Goal: Transaction & Acquisition: Purchase product/service

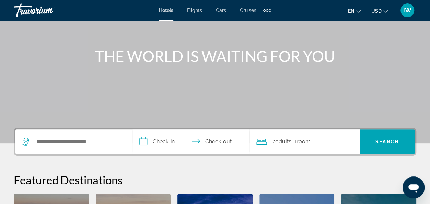
scroll to position [69, 0]
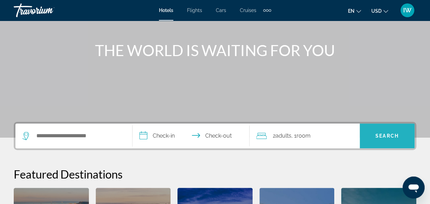
click at [386, 134] on span "Search" at bounding box center [387, 135] width 23 height 5
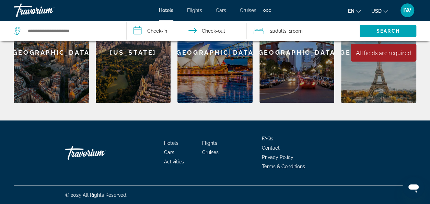
scroll to position [255, 0]
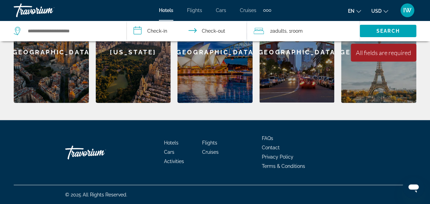
drag, startPoint x: 412, startPoint y: 186, endPoint x: 815, endPoint y: 362, distance: 439.8
click at [412, 186] on icon "Open messaging window" at bounding box center [414, 188] width 10 height 8
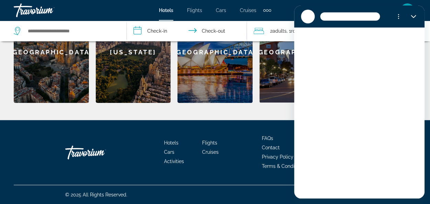
scroll to position [0, 0]
click at [253, 120] on div "Hotels Flights Cars Cruises Activities FAQs Contact Privacy Policy Terms & Cond…" at bounding box center [215, 152] width 403 height 65
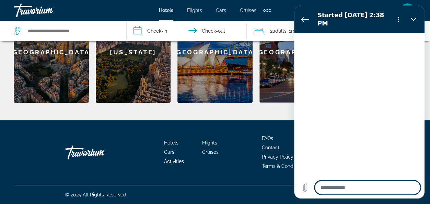
type textarea "*"
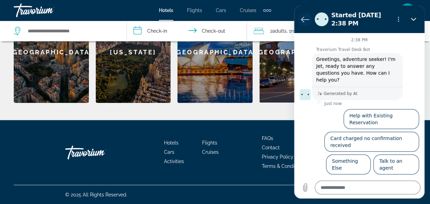
click at [305, 19] on icon "Back to the conversation list" at bounding box center [305, 19] width 8 height 8
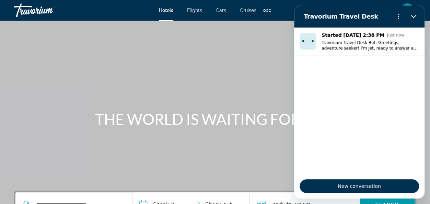
click at [233, 72] on div "Main content" at bounding box center [215, 103] width 430 height 206
click at [399, 16] on icon "Options menu" at bounding box center [398, 16] width 5 height 5
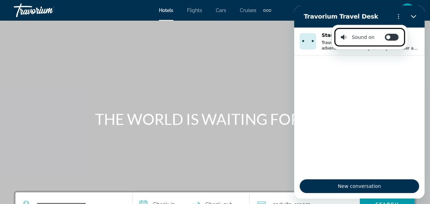
click at [176, 66] on div "Main content" at bounding box center [215, 103] width 430 height 206
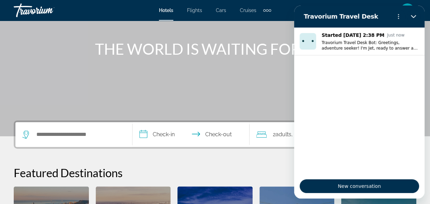
scroll to position [34, 0]
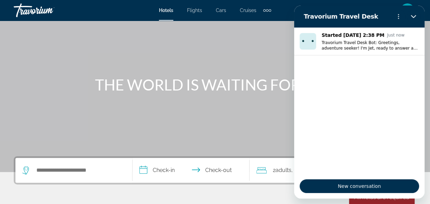
click at [410, 10] on div at bounding box center [414, 17] width 14 height 14
click at [421, 4] on div "Hotels Flights Cars Cruises Activities Hotels Flights Cars Cruises Activities e…" at bounding box center [215, 10] width 430 height 18
click at [425, 2] on div "Hotels Flights Cars Cruises Activities Hotels Flights Cars Cruises Activities e…" at bounding box center [215, 10] width 430 height 18
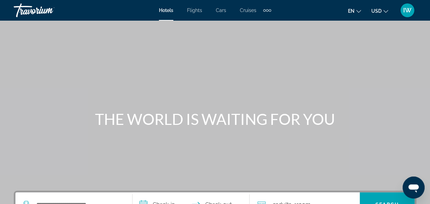
click at [165, 10] on span "Hotels" at bounding box center [166, 10] width 14 height 5
click at [167, 9] on span "Hotels" at bounding box center [166, 10] width 14 height 5
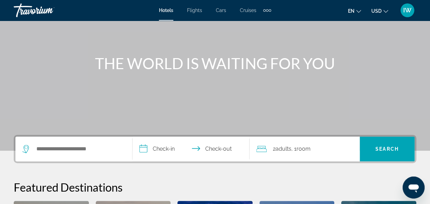
scroll to position [137, 0]
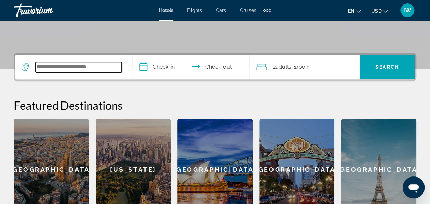
click at [71, 62] on input "Search widget" at bounding box center [79, 67] width 86 height 10
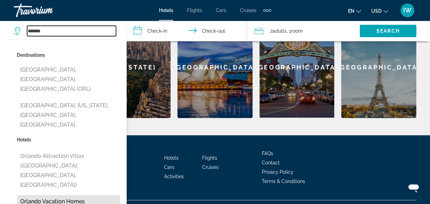
scroll to position [255, 0]
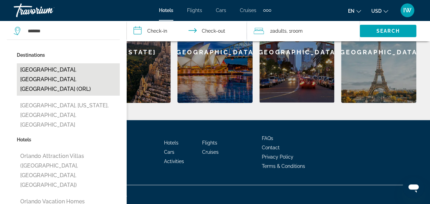
click at [54, 68] on button "[GEOGRAPHIC_DATA], [GEOGRAPHIC_DATA], [GEOGRAPHIC_DATA] (ORL)" at bounding box center [68, 79] width 103 height 32
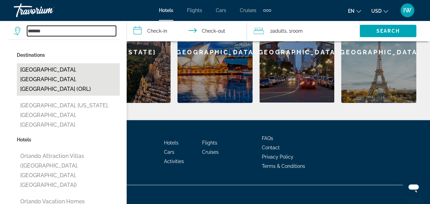
type input "**********"
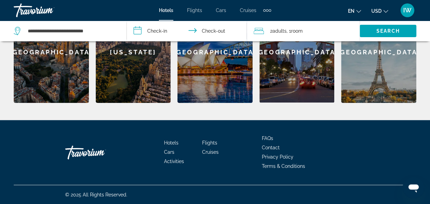
click at [161, 29] on input "**********" at bounding box center [188, 32] width 123 height 23
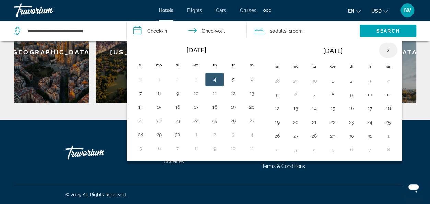
click at [385, 49] on th "Next month" at bounding box center [388, 50] width 19 height 15
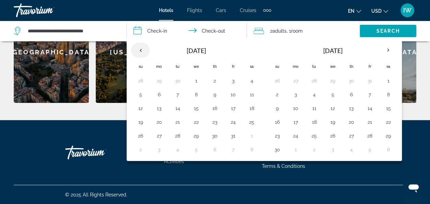
click at [140, 49] on th "Previous month" at bounding box center [140, 50] width 19 height 15
click at [140, 49] on th "Check in and out dates" at bounding box center [140, 49] width 19 height 15
click at [217, 76] on button "4" at bounding box center [214, 80] width 11 height 10
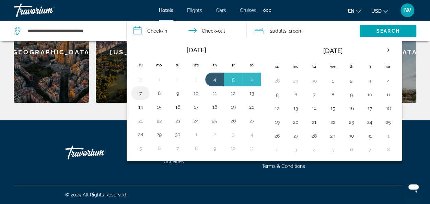
click at [140, 91] on button "7" at bounding box center [140, 93] width 11 height 10
type input "**********"
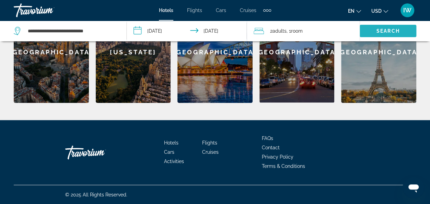
click at [385, 29] on span "Search" at bounding box center [388, 30] width 23 height 5
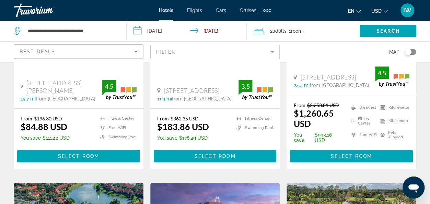
scroll to position [172, 0]
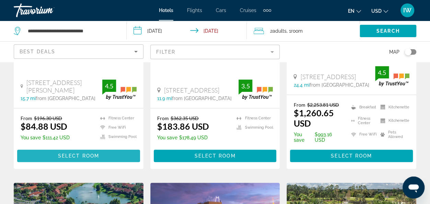
click at [71, 155] on span "Select Room" at bounding box center [78, 155] width 41 height 5
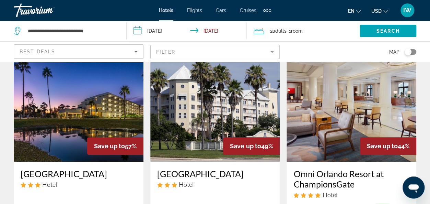
scroll to position [69, 0]
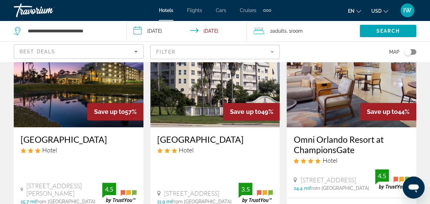
click at [66, 117] on img "Main content" at bounding box center [79, 72] width 130 height 110
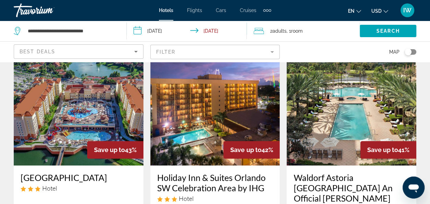
scroll to position [309, 0]
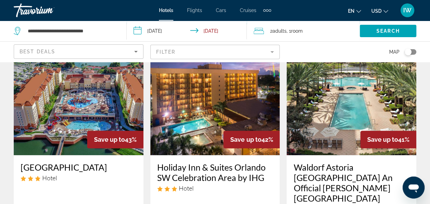
click at [73, 104] on img "Main content" at bounding box center [79, 100] width 130 height 110
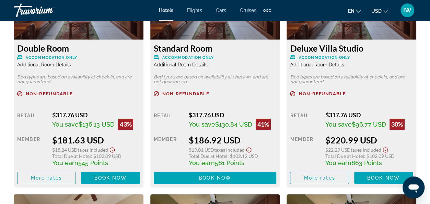
scroll to position [1134, 0]
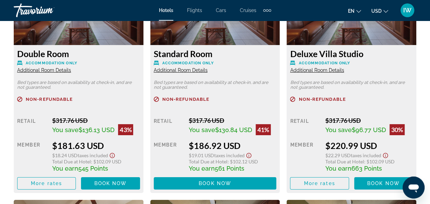
click at [50, 71] on span "Additional Room Details" at bounding box center [44, 69] width 54 height 5
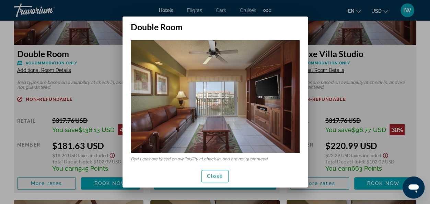
scroll to position [0, 0]
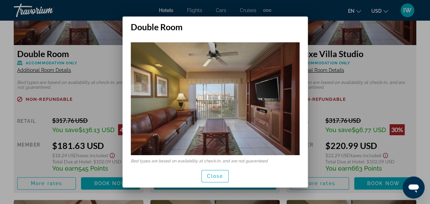
click at [98, 87] on div at bounding box center [215, 102] width 430 height 204
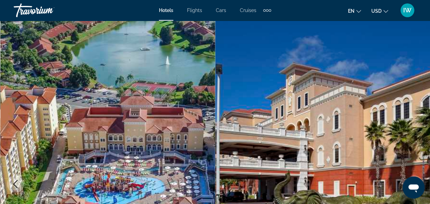
scroll to position [1134, 0]
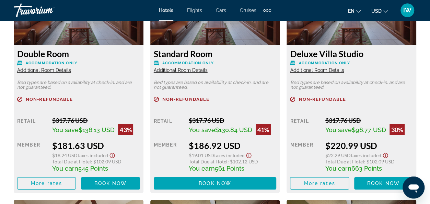
click at [71, 70] on span "Additional Room Details" at bounding box center [44, 69] width 54 height 5
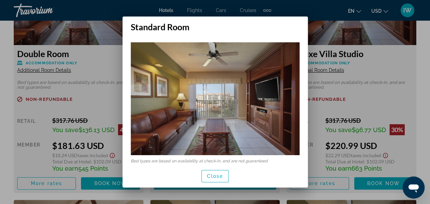
scroll to position [0, 0]
click at [193, 138] on img at bounding box center [215, 98] width 169 height 113
click at [220, 178] on span "Close" at bounding box center [215, 175] width 16 height 5
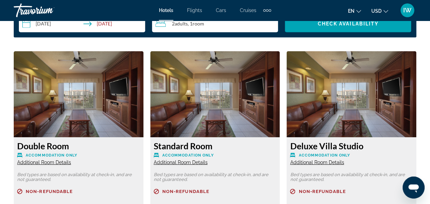
scroll to position [1031, 0]
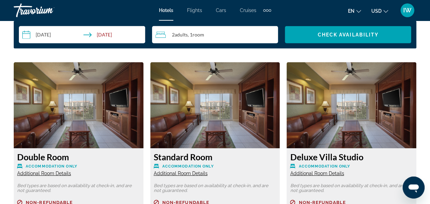
click at [71, 173] on span "Additional Room Details" at bounding box center [44, 172] width 54 height 5
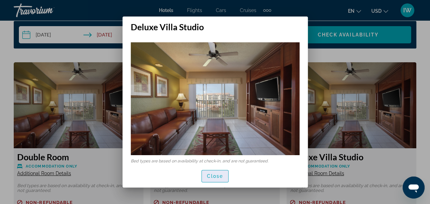
click at [218, 174] on span "Close" at bounding box center [215, 175] width 16 height 5
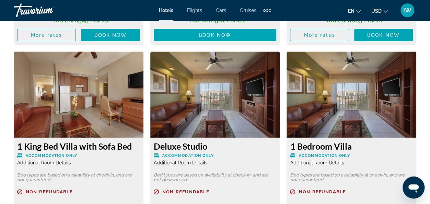
scroll to position [1305, 0]
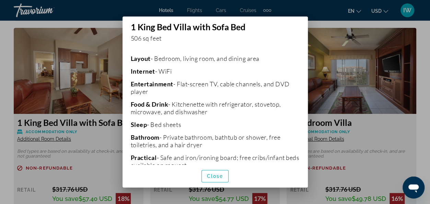
scroll to position [0, 0]
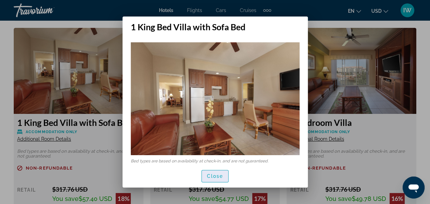
click at [214, 175] on span "Close" at bounding box center [215, 175] width 16 height 5
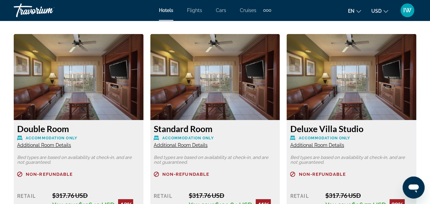
scroll to position [1099, 0]
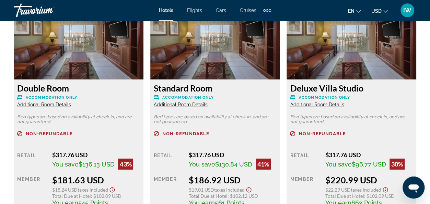
click at [43, 104] on span "Additional Room Details" at bounding box center [44, 104] width 54 height 5
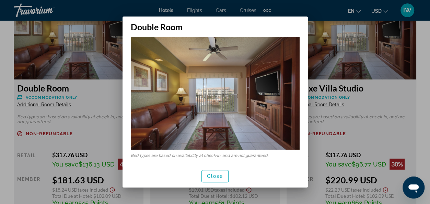
scroll to position [0, 0]
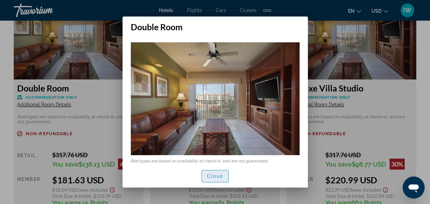
click at [217, 171] on span "button" at bounding box center [215, 176] width 27 height 16
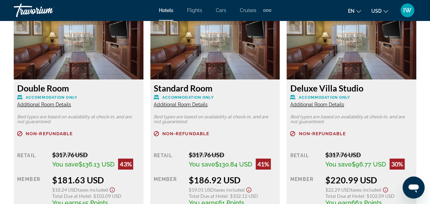
click at [71, 104] on span "Additional Room Details" at bounding box center [44, 104] width 54 height 5
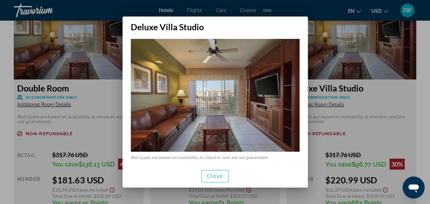
scroll to position [0, 0]
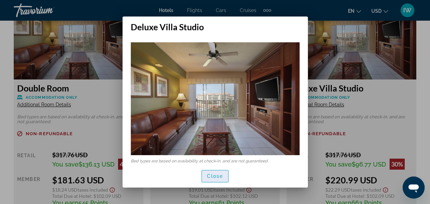
click at [218, 174] on span "Close" at bounding box center [215, 175] width 16 height 5
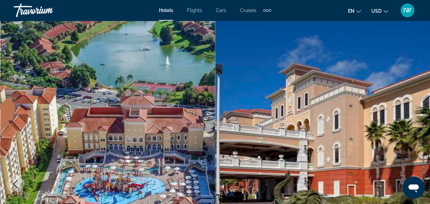
scroll to position [1099, 0]
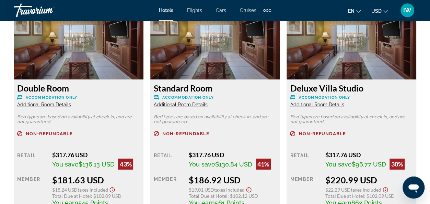
click at [71, 105] on span "Additional Room Details" at bounding box center [44, 104] width 54 height 5
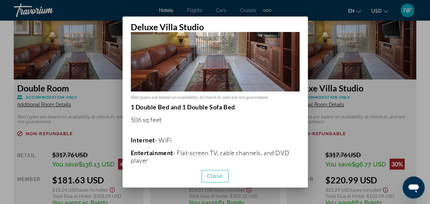
scroll to position [69, 0]
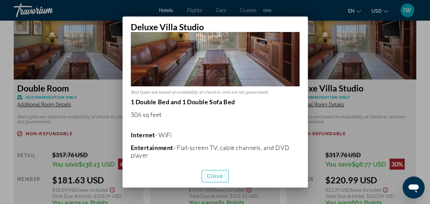
click at [217, 178] on span "Close" at bounding box center [215, 175] width 16 height 5
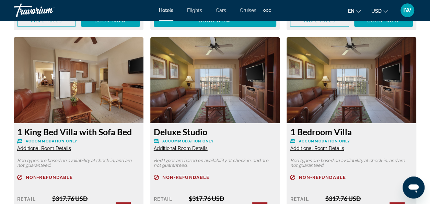
scroll to position [1305, 0]
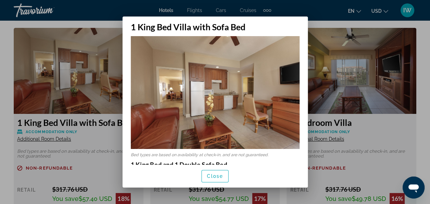
scroll to position [0, 0]
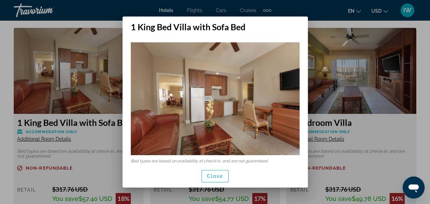
click at [207, 111] on img at bounding box center [215, 98] width 169 height 113
click at [212, 177] on span "Close" at bounding box center [215, 175] width 16 height 5
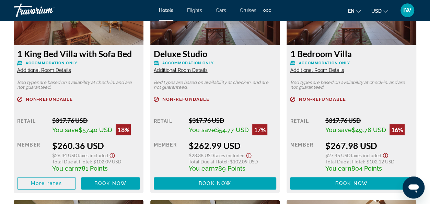
scroll to position [1340, 0]
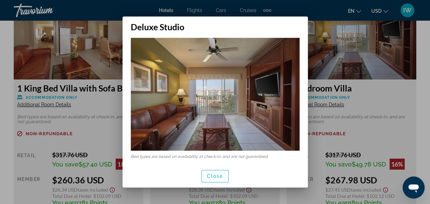
scroll to position [5, 0]
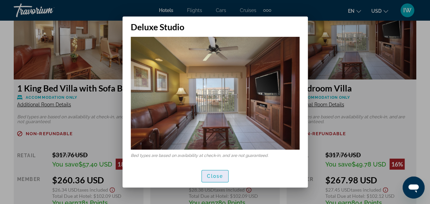
click at [214, 176] on span "Close" at bounding box center [215, 175] width 16 height 5
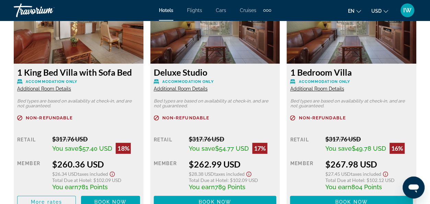
scroll to position [1340, 0]
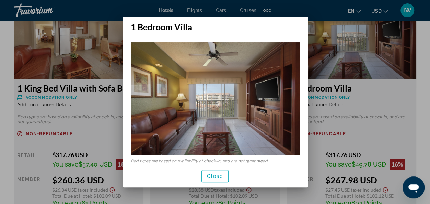
scroll to position [0, 0]
click at [220, 173] on span "Close" at bounding box center [215, 175] width 16 height 5
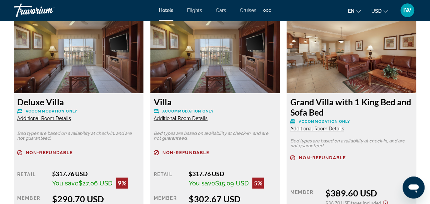
scroll to position [1580, 0]
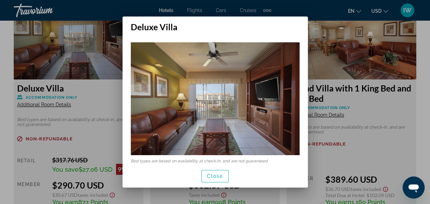
scroll to position [0, 0]
click at [217, 178] on span "Close" at bounding box center [215, 175] width 16 height 5
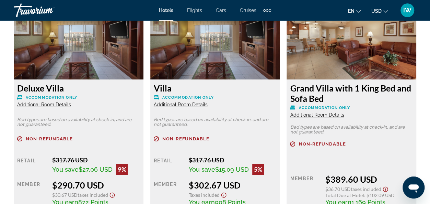
scroll to position [1580, 0]
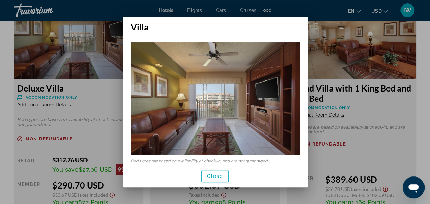
scroll to position [0, 0]
click at [215, 177] on span "Close" at bounding box center [215, 175] width 16 height 5
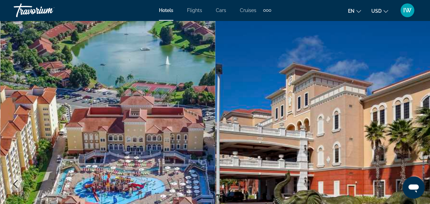
scroll to position [1580, 0]
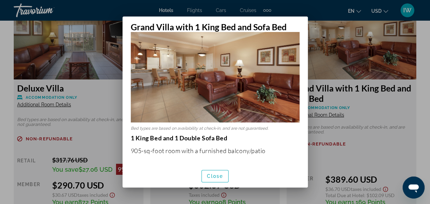
scroll to position [0, 0]
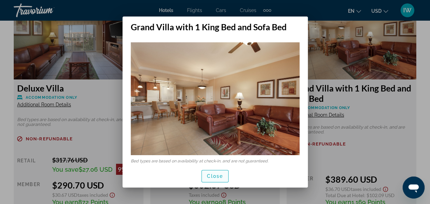
click at [212, 176] on span "Close" at bounding box center [215, 175] width 16 height 5
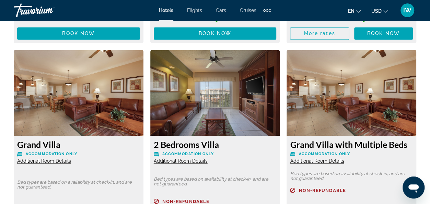
scroll to position [1821, 0]
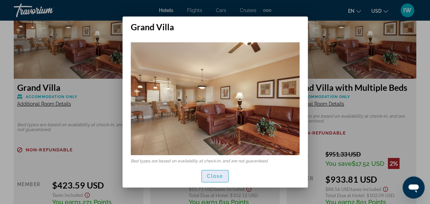
click at [218, 178] on span "Close" at bounding box center [215, 175] width 16 height 5
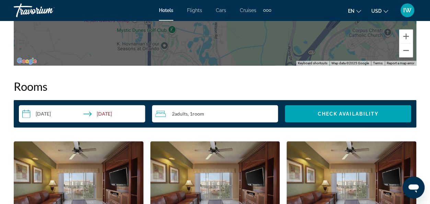
scroll to position [962, 0]
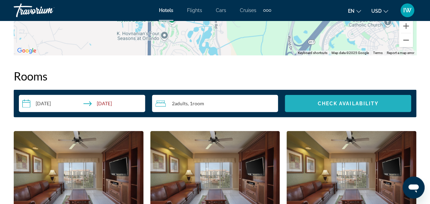
click at [343, 102] on span "Check Availability" at bounding box center [348, 103] width 61 height 5
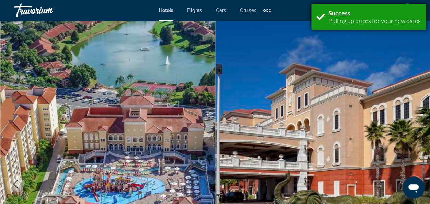
click at [362, 18] on div "Pulling up prices for your new dates" at bounding box center [375, 21] width 92 height 8
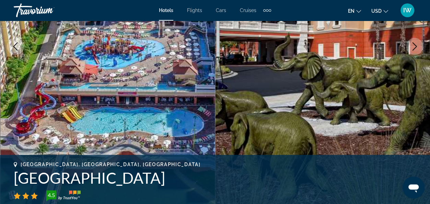
scroll to position [69, 0]
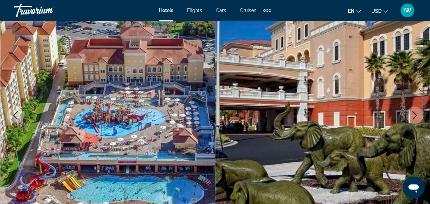
click at [165, 133] on img "Main content" at bounding box center [107, 115] width 215 height 326
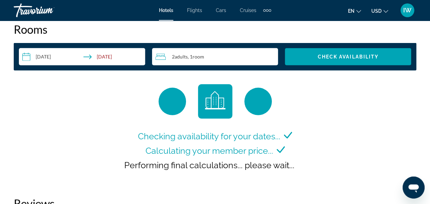
scroll to position [1031, 0]
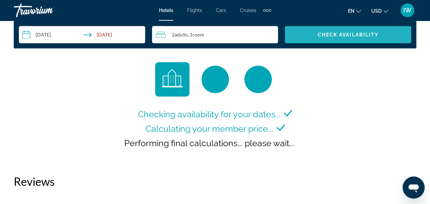
click at [339, 32] on span "Check Availability" at bounding box center [348, 34] width 61 height 5
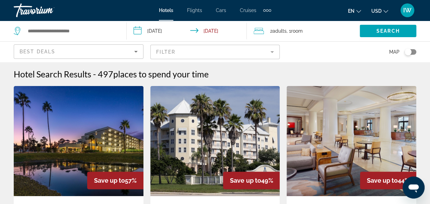
click at [73, 154] on img "Main content" at bounding box center [79, 141] width 130 height 110
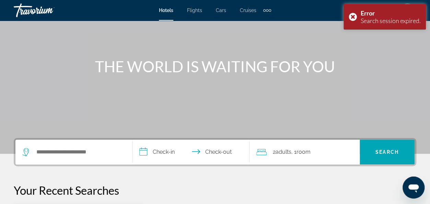
scroll to position [122, 0]
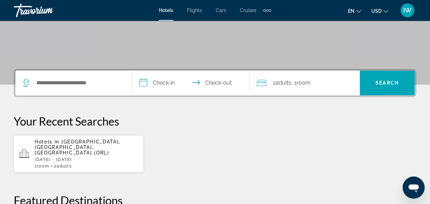
click at [73, 150] on div "Hotels in [GEOGRAPHIC_DATA], [GEOGRAPHIC_DATA], [GEOGRAPHIC_DATA] (ORL) [DATE] …" at bounding box center [86, 154] width 103 height 30
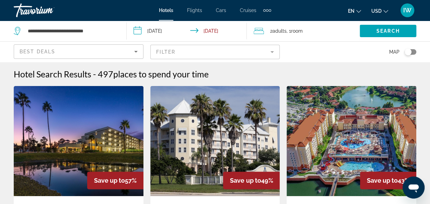
click at [71, 144] on img "Main content" at bounding box center [79, 141] width 130 height 110
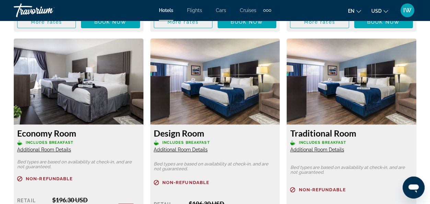
scroll to position [1237, 0]
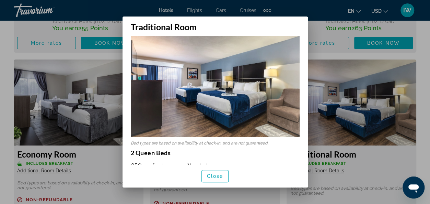
scroll to position [0, 0]
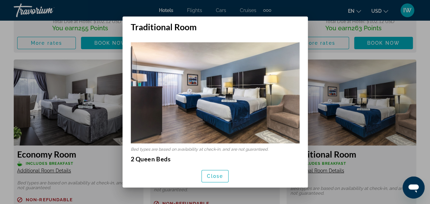
click at [322, 106] on div at bounding box center [215, 102] width 430 height 204
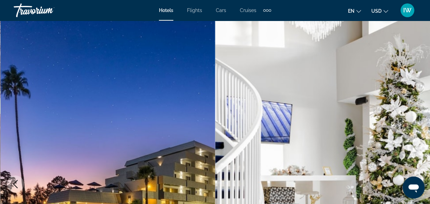
scroll to position [1237, 0]
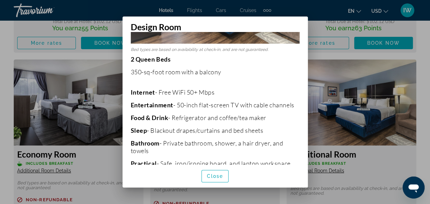
scroll to position [103, 0]
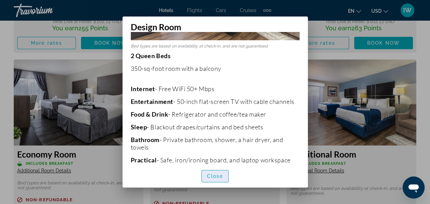
click at [214, 176] on span "Close" at bounding box center [215, 175] width 16 height 5
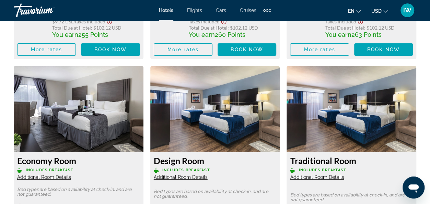
scroll to position [1271, 0]
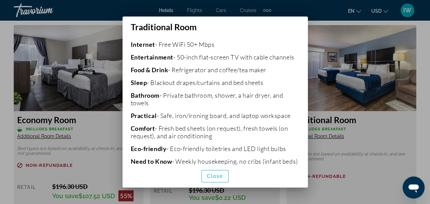
scroll to position [102, 0]
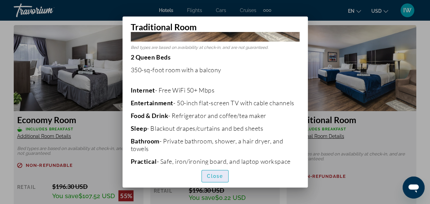
click at [218, 176] on span "Close" at bounding box center [215, 175] width 16 height 5
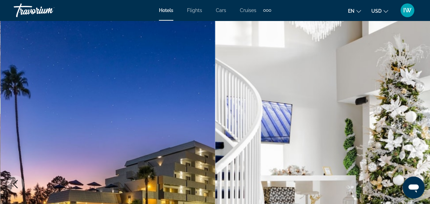
scroll to position [1271, 0]
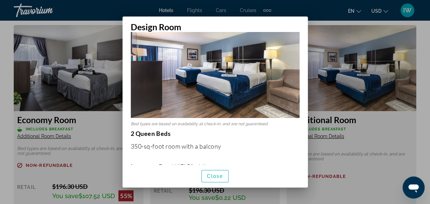
scroll to position [0, 0]
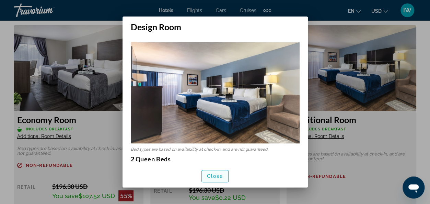
click at [216, 177] on span "Close" at bounding box center [215, 175] width 16 height 5
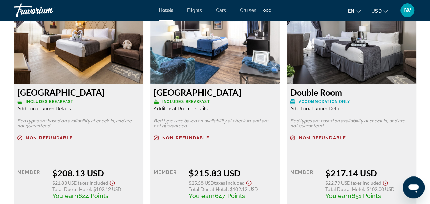
scroll to position [1546, 0]
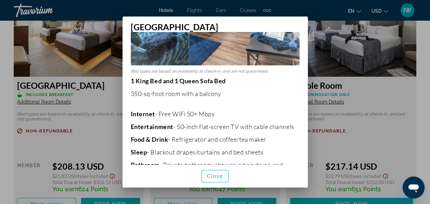
scroll to position [69, 0]
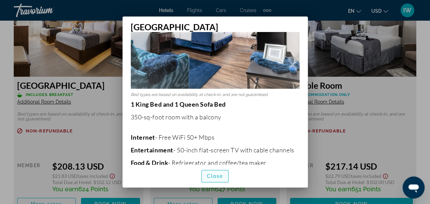
click at [215, 176] on span "Close" at bounding box center [215, 175] width 16 height 5
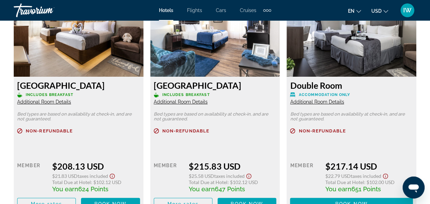
scroll to position [1546, 0]
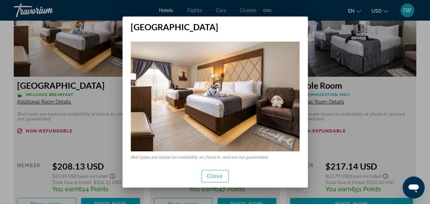
scroll to position [0, 0]
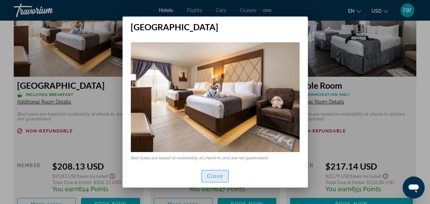
click at [214, 176] on span "Close" at bounding box center [215, 175] width 16 height 5
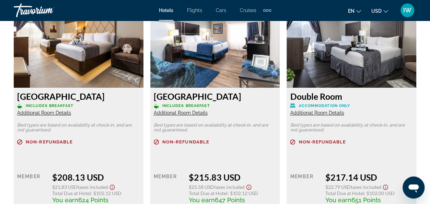
scroll to position [1546, 0]
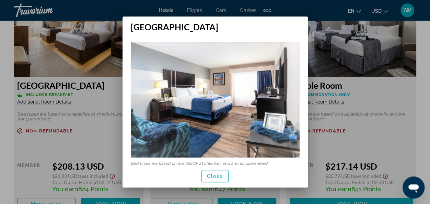
scroll to position [0, 0]
click at [215, 175] on span "Close" at bounding box center [215, 175] width 16 height 5
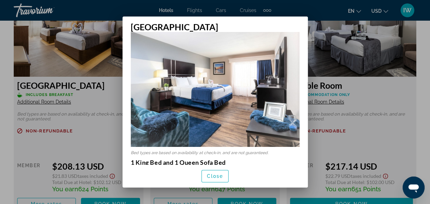
scroll to position [0, 0]
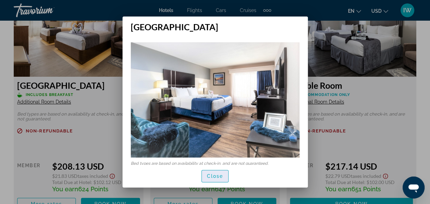
click at [209, 174] on span "Close" at bounding box center [215, 175] width 16 height 5
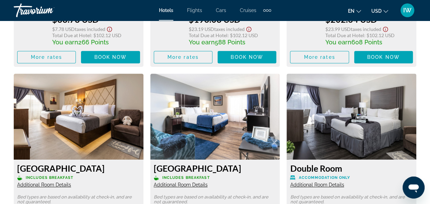
scroll to position [1511, 0]
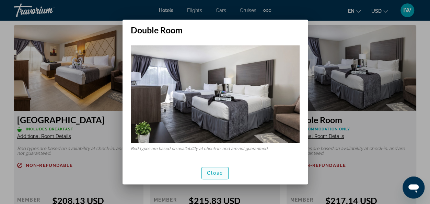
click at [214, 173] on span "Close" at bounding box center [215, 172] width 16 height 5
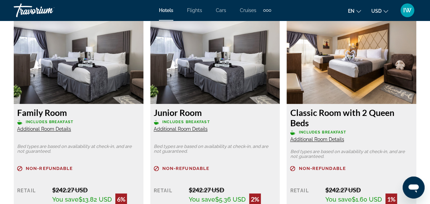
scroll to position [1786, 0]
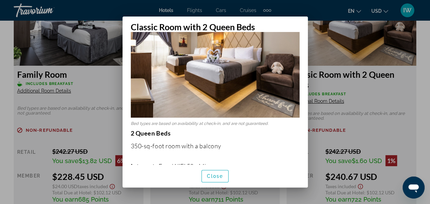
scroll to position [0, 0]
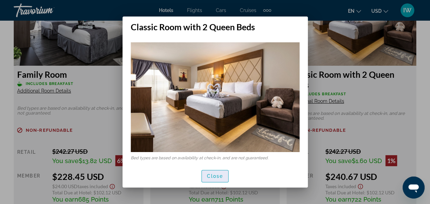
click at [221, 179] on span "button" at bounding box center [215, 176] width 27 height 16
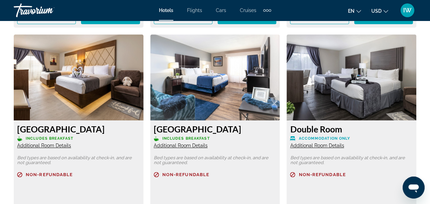
scroll to position [1477, 0]
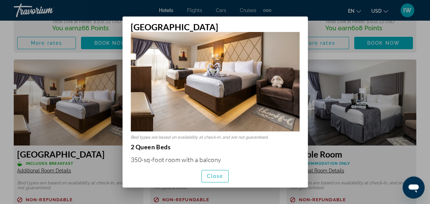
scroll to position [0, 0]
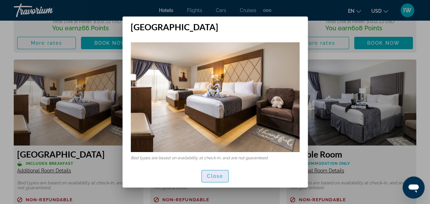
click at [215, 176] on span "Close" at bounding box center [215, 175] width 16 height 5
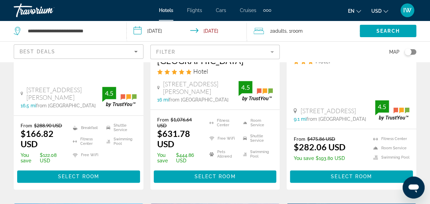
scroll to position [447, 0]
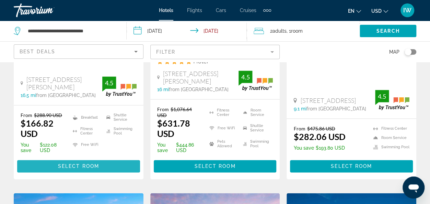
click at [78, 163] on span "Select Room" at bounding box center [78, 165] width 41 height 5
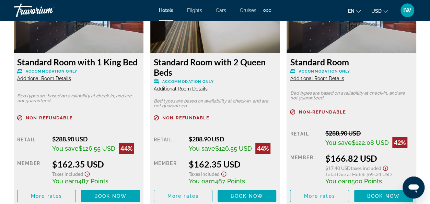
scroll to position [1134, 0]
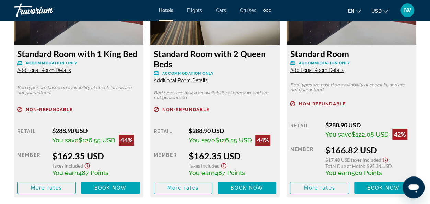
click at [71, 73] on span "Additional Room Details" at bounding box center [44, 69] width 54 height 5
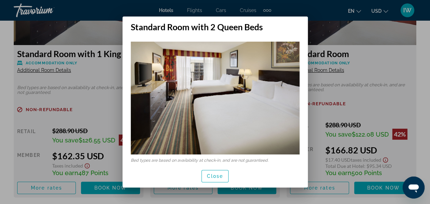
scroll to position [0, 0]
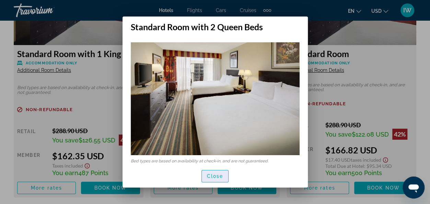
click at [213, 178] on span "Close" at bounding box center [215, 175] width 16 height 5
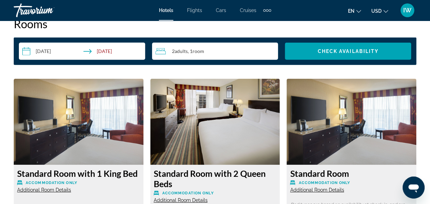
scroll to position [1031, 0]
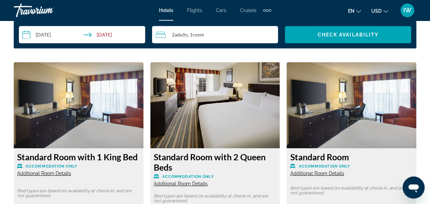
click at [144, 101] on img "Main content" at bounding box center [79, 105] width 130 height 86
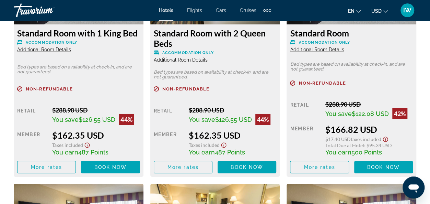
scroll to position [1168, 0]
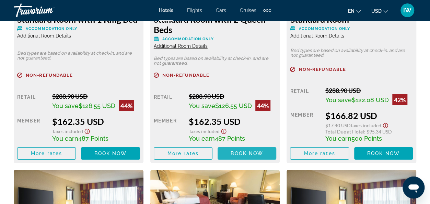
click at [243, 151] on span "Book now" at bounding box center [247, 152] width 33 height 5
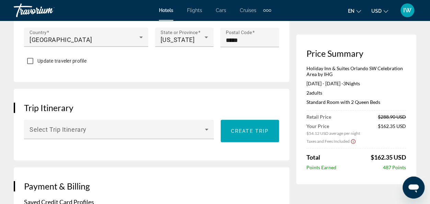
scroll to position [378, 0]
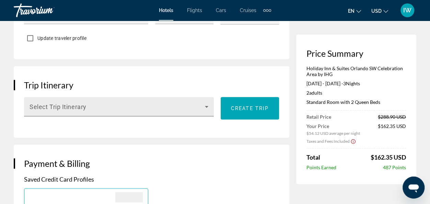
click at [207, 108] on icon "Main content" at bounding box center [206, 107] width 3 height 2
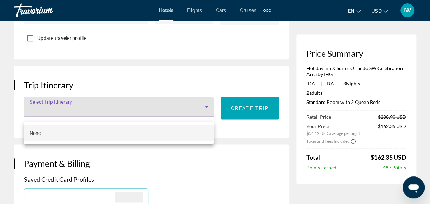
click at [207, 112] on div at bounding box center [215, 102] width 430 height 204
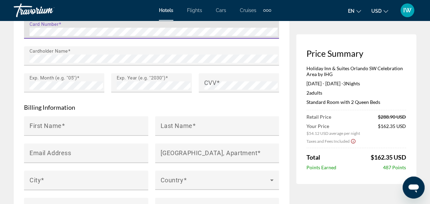
scroll to position [687, 0]
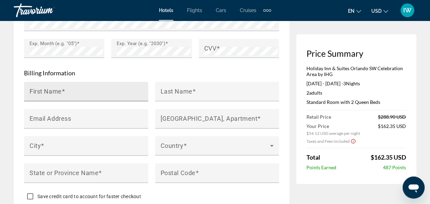
click at [79, 96] on input "First Name" at bounding box center [88, 94] width 117 height 8
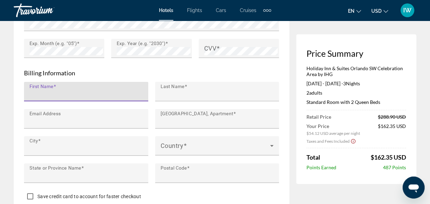
type input "*******"
type input "**********"
type input "********"
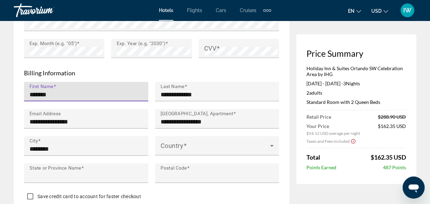
type input "**"
type input "*****"
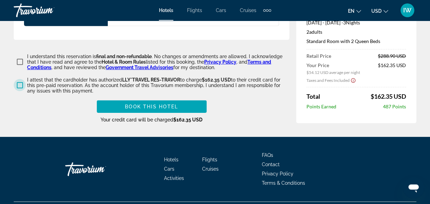
scroll to position [1031, 0]
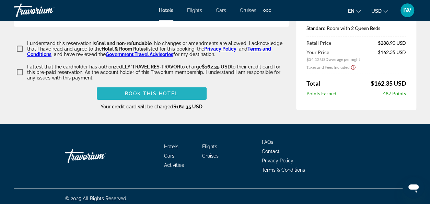
click at [150, 96] on span "Book this hotel" at bounding box center [151, 93] width 53 height 5
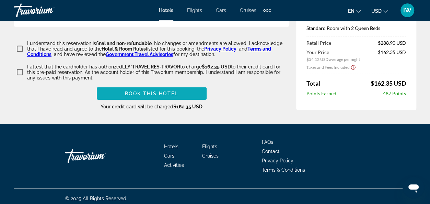
scroll to position [233, 0]
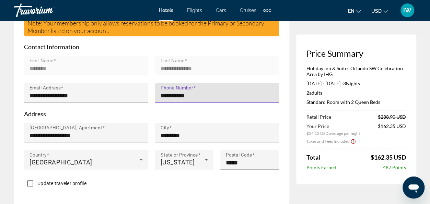
type input "**********"
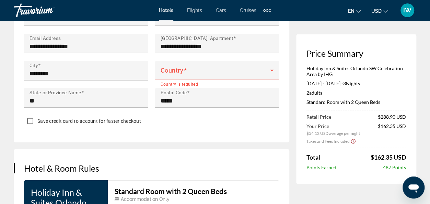
scroll to position [721, 0]
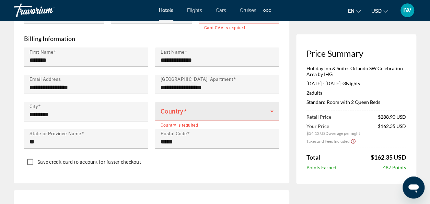
click at [271, 112] on icon "Main content" at bounding box center [271, 112] width 3 height 2
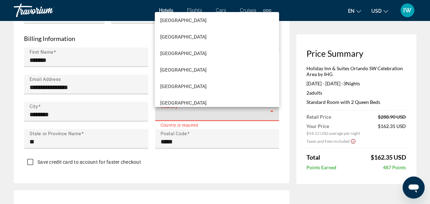
scroll to position [3997, 0]
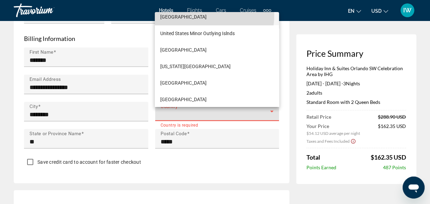
click at [194, 15] on span "[GEOGRAPHIC_DATA]" at bounding box center [183, 17] width 46 height 8
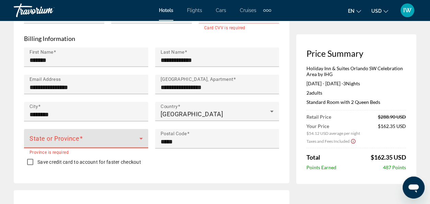
click at [142, 142] on icon "Main content" at bounding box center [141, 138] width 8 height 8
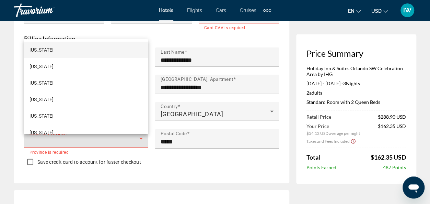
click at [184, 173] on div at bounding box center [215, 102] width 430 height 204
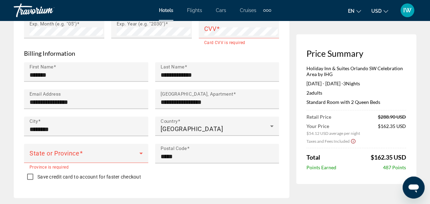
scroll to position [721, 0]
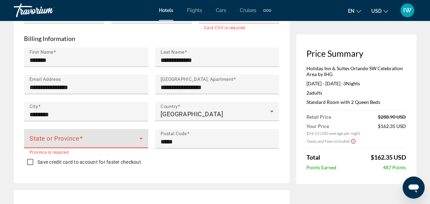
click at [142, 142] on icon "Main content" at bounding box center [141, 138] width 8 height 8
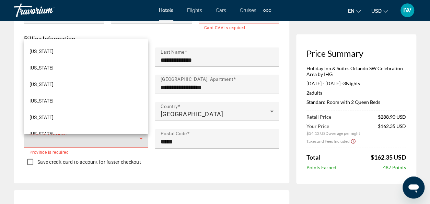
scroll to position [111, 0]
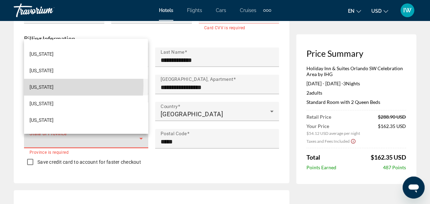
click at [35, 85] on span "[US_STATE]" at bounding box center [42, 87] width 24 height 8
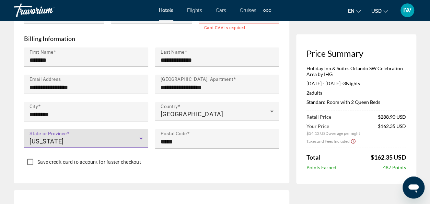
click at [139, 140] on icon "Main content" at bounding box center [141, 138] width 8 height 8
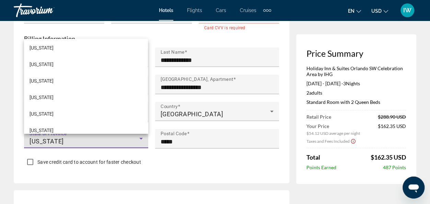
scroll to position [271, 0]
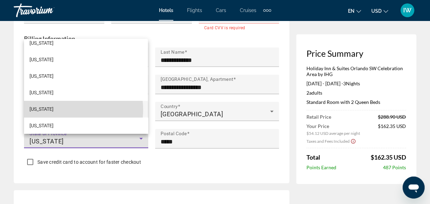
click at [67, 110] on mat-option "[US_STATE]" at bounding box center [86, 109] width 124 height 16
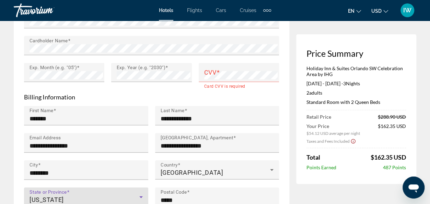
scroll to position [653, 0]
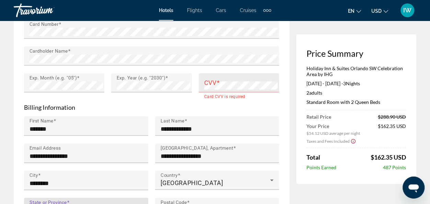
click at [205, 86] on mat-label "CVV" at bounding box center [210, 82] width 12 height 7
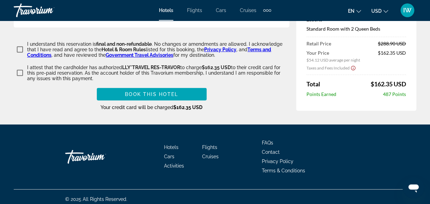
scroll to position [1031, 0]
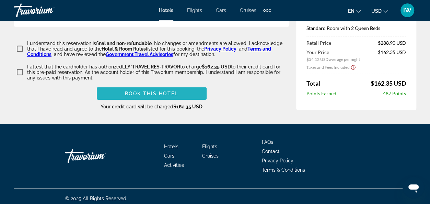
click at [154, 96] on span "Book this hotel" at bounding box center [151, 93] width 53 height 5
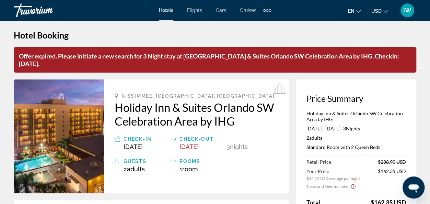
scroll to position [0, 0]
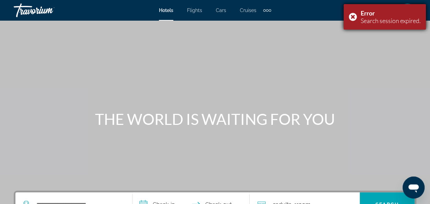
click at [352, 15] on div "Error Search session expired." at bounding box center [385, 16] width 82 height 25
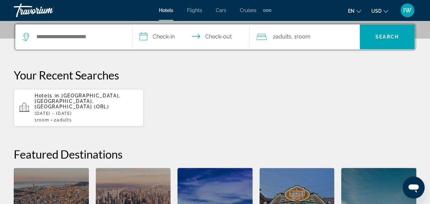
scroll to position [172, 0]
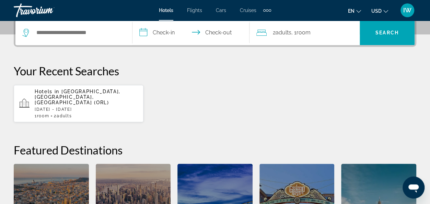
click at [83, 101] on div "Hotels in [GEOGRAPHIC_DATA], [GEOGRAPHIC_DATA], [GEOGRAPHIC_DATA] (ORL) [DATE] …" at bounding box center [86, 104] width 103 height 30
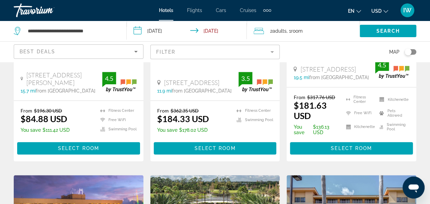
scroll to position [172, 0]
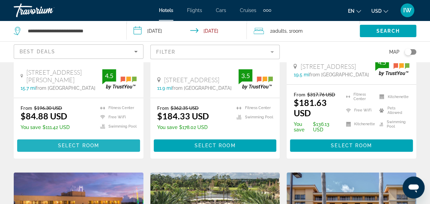
click at [81, 146] on span "Select Room" at bounding box center [78, 145] width 41 height 5
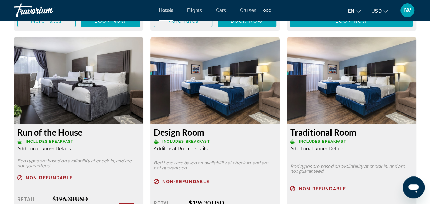
scroll to position [1237, 0]
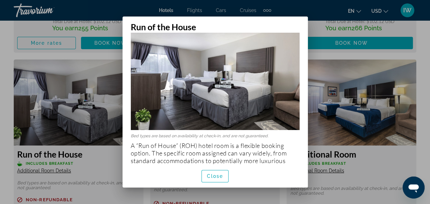
scroll to position [0, 0]
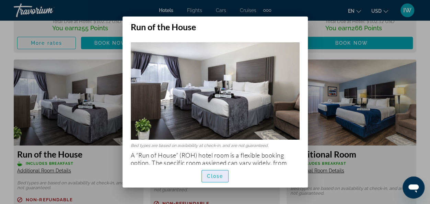
click at [217, 177] on span "Close" at bounding box center [215, 175] width 16 height 5
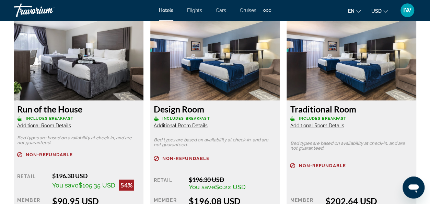
scroll to position [1271, 0]
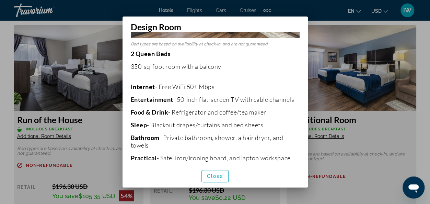
scroll to position [0, 0]
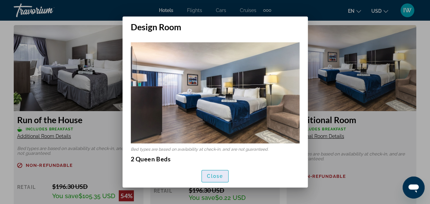
click at [220, 175] on span "Close" at bounding box center [215, 175] width 16 height 5
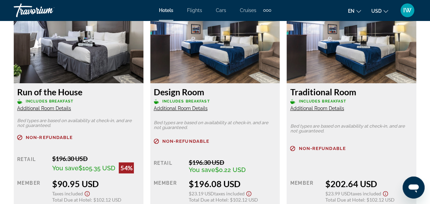
scroll to position [1305, 0]
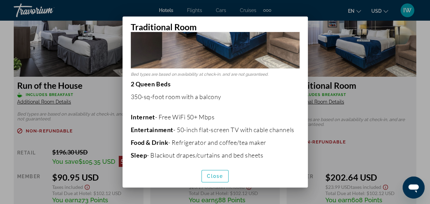
scroll to position [69, 0]
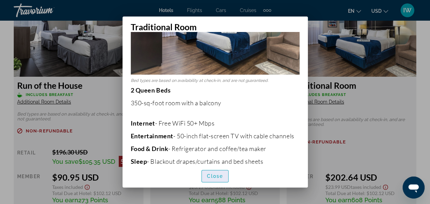
click at [218, 175] on span "Close" at bounding box center [215, 175] width 16 height 5
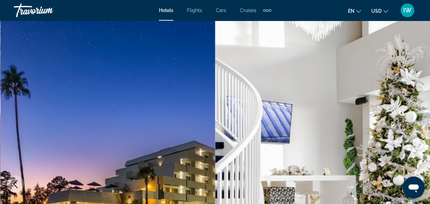
scroll to position [1305, 0]
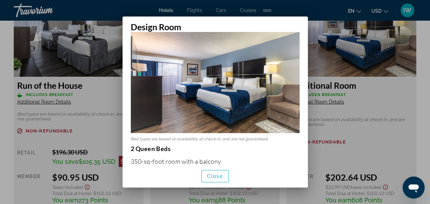
scroll to position [0, 0]
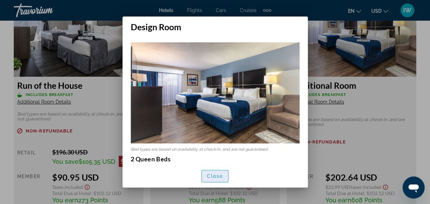
click at [216, 176] on span "Close" at bounding box center [215, 175] width 16 height 5
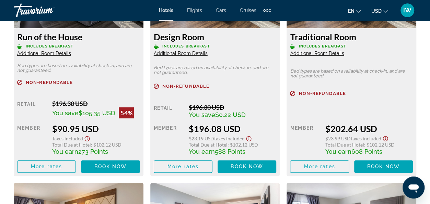
scroll to position [1340, 0]
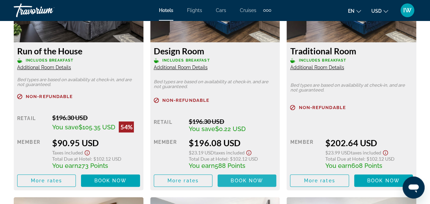
click at [247, 180] on span "Book now" at bounding box center [247, 180] width 33 height 5
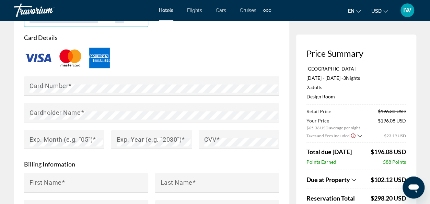
scroll to position [584, 0]
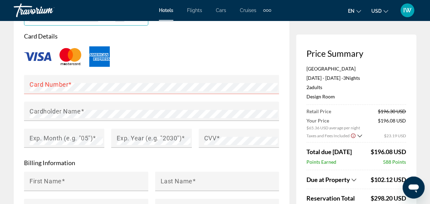
drag, startPoint x: 153, startPoint y: 54, endPoint x: 156, endPoint y: 53, distance: 3.6
click at [153, 54] on div "Main content" at bounding box center [151, 56] width 255 height 23
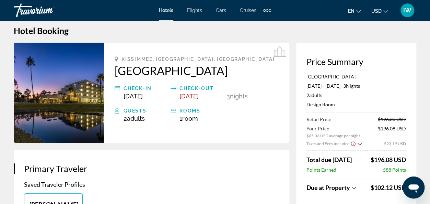
scroll to position [0, 0]
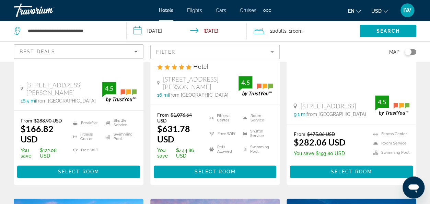
scroll to position [447, 0]
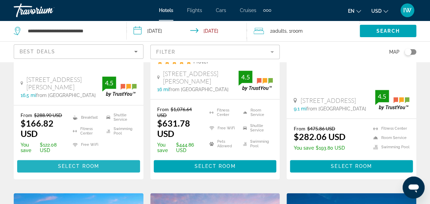
click at [69, 163] on span "Select Room" at bounding box center [78, 165] width 41 height 5
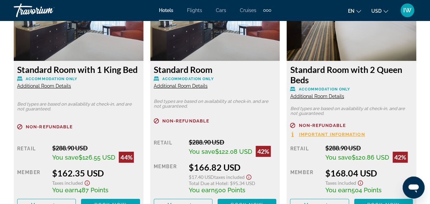
scroll to position [1134, 0]
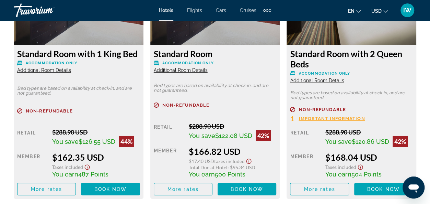
click at [310, 116] on span "Important Information" at bounding box center [332, 118] width 66 height 4
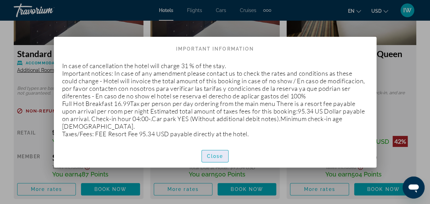
click at [217, 153] on span "Close" at bounding box center [215, 155] width 16 height 5
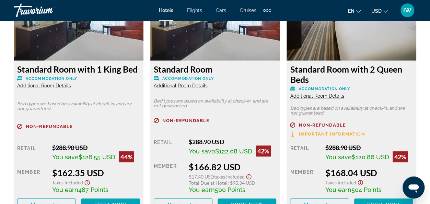
scroll to position [1134, 0]
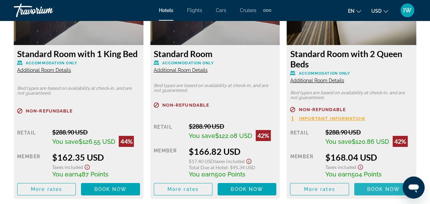
click at [373, 189] on span "Book now" at bounding box center [384, 188] width 33 height 5
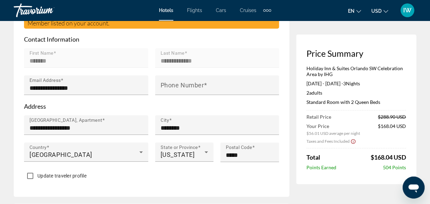
scroll to position [275, 0]
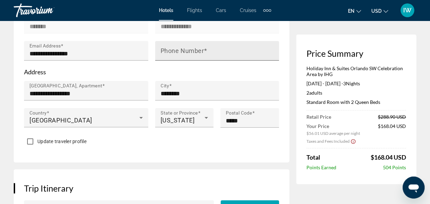
click at [192, 54] on mat-label "Phone Number" at bounding box center [183, 50] width 44 height 7
click at [192, 56] on input "Phone Number" at bounding box center [219, 53] width 117 height 8
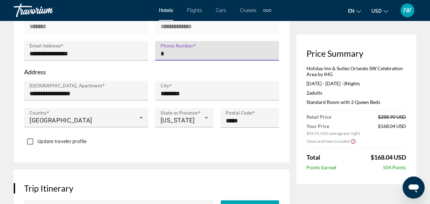
type input "**********"
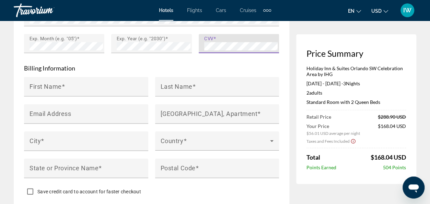
scroll to position [687, 0]
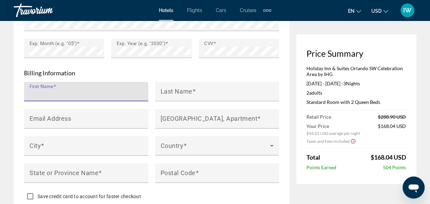
click at [75, 96] on input "First Name" at bounding box center [88, 94] width 117 height 8
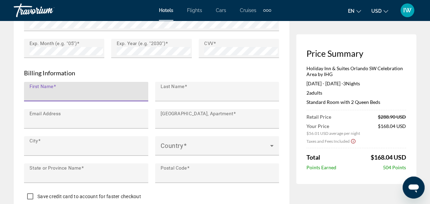
type input "*******"
type input "**********"
type input "********"
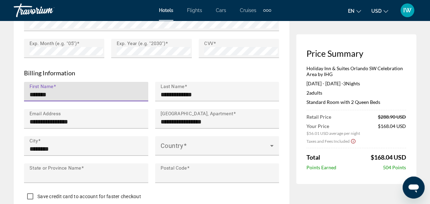
type input "**"
type input "*****"
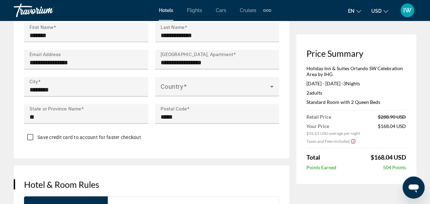
scroll to position [756, 0]
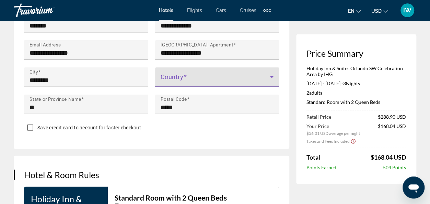
click at [272, 80] on icon "Main content" at bounding box center [272, 77] width 8 height 8
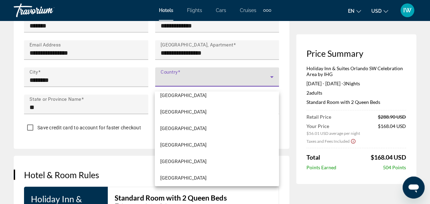
scroll to position [3915, 0]
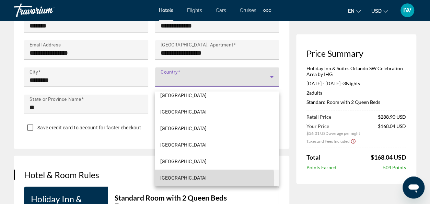
click at [194, 180] on span "[GEOGRAPHIC_DATA]" at bounding box center [183, 177] width 46 height 8
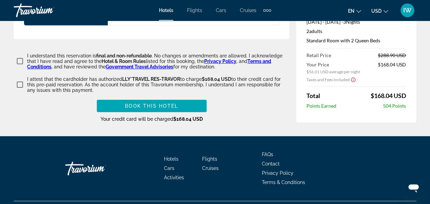
scroll to position [1076, 0]
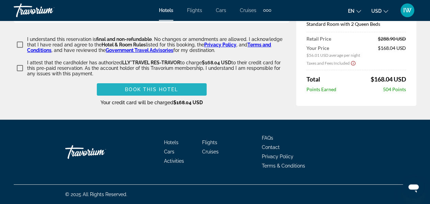
click at [143, 89] on span "Book this hotel" at bounding box center [151, 89] width 53 height 5
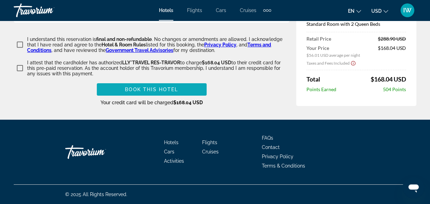
scroll to position [765, 0]
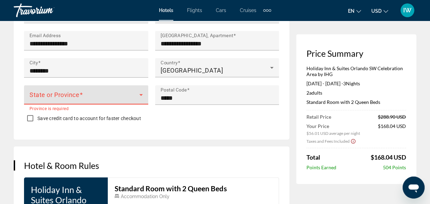
click at [141, 96] on icon "Main content" at bounding box center [140, 95] width 3 height 2
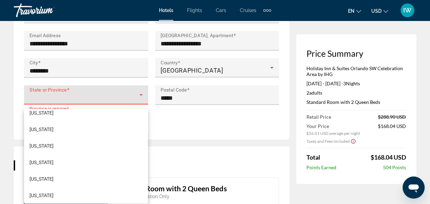
scroll to position [255, 0]
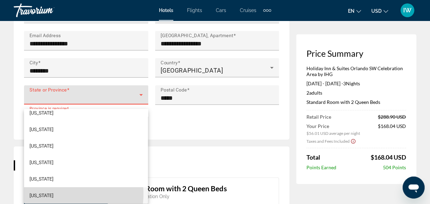
click at [60, 193] on mat-option "[US_STATE]" at bounding box center [86, 195] width 124 height 16
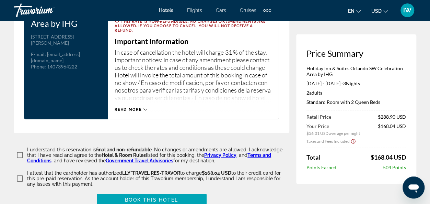
scroll to position [1040, 0]
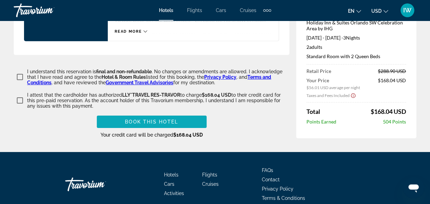
click at [149, 124] on span "Book this hotel" at bounding box center [151, 121] width 53 height 5
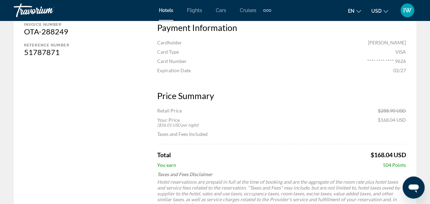
scroll to position [378, 0]
